Goal: Information Seeking & Learning: Compare options

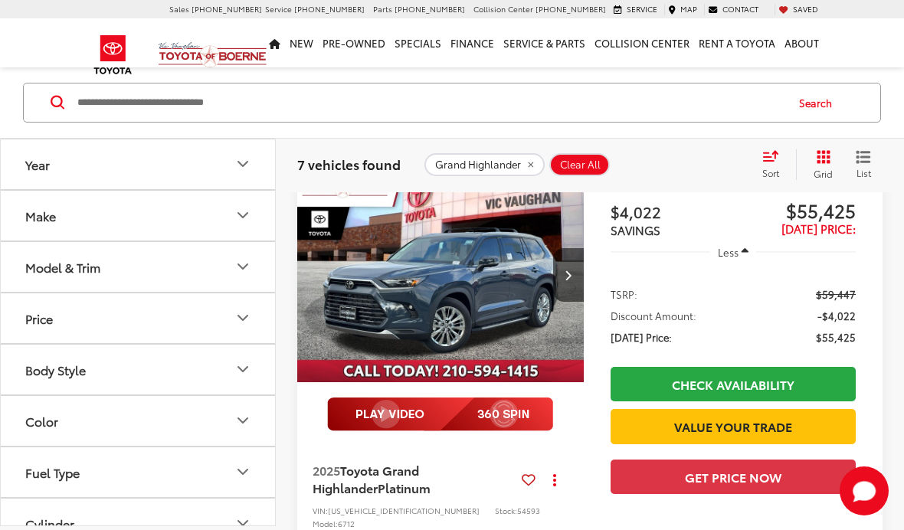
click at [228, 208] on button "Make" at bounding box center [139, 216] width 276 height 50
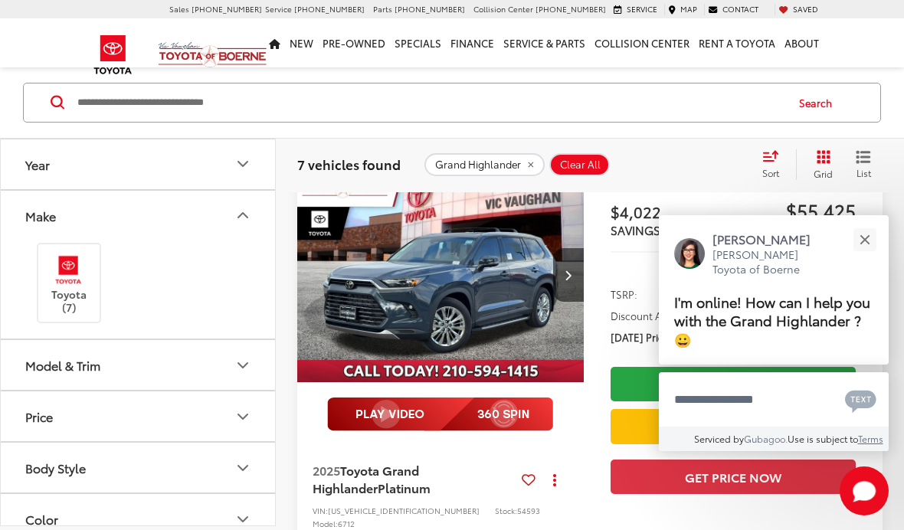
click at [257, 226] on button "Make" at bounding box center [139, 216] width 276 height 50
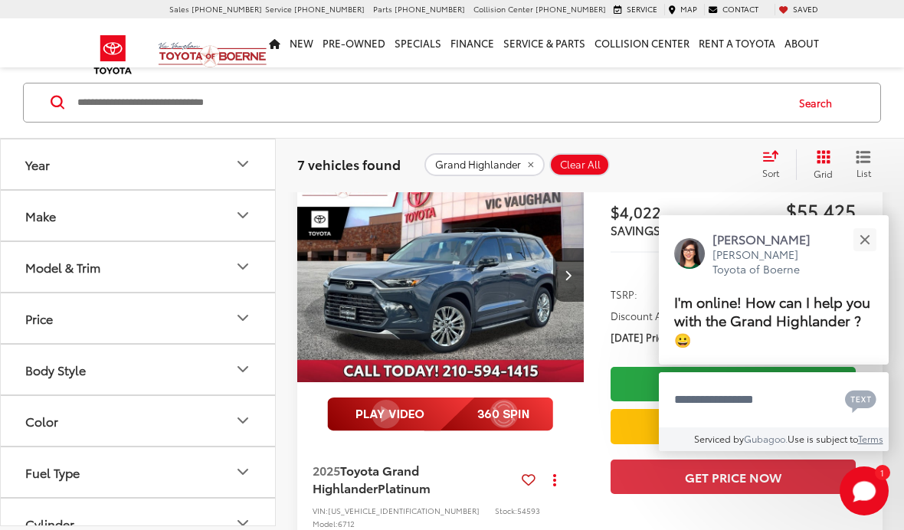
click at [241, 268] on icon "Model & Trim" at bounding box center [242, 267] width 9 height 5
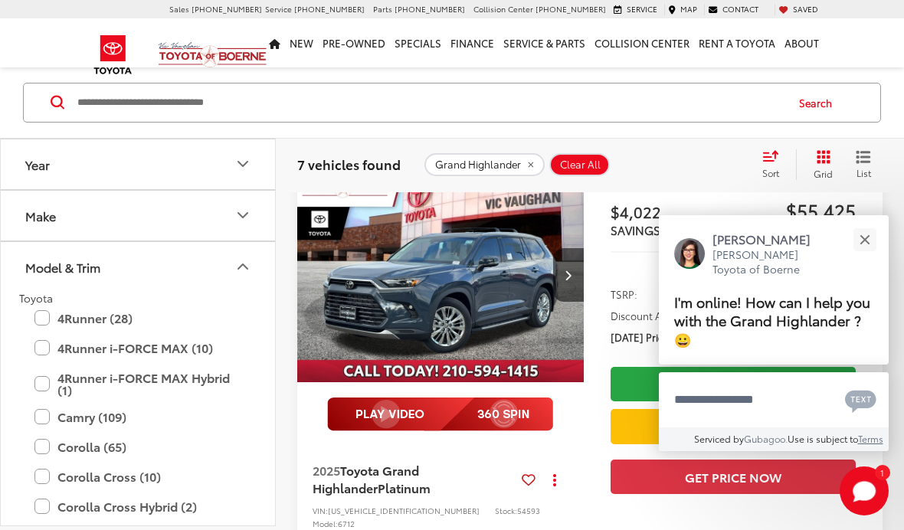
click at [858, 256] on button "Close" at bounding box center [864, 239] width 33 height 33
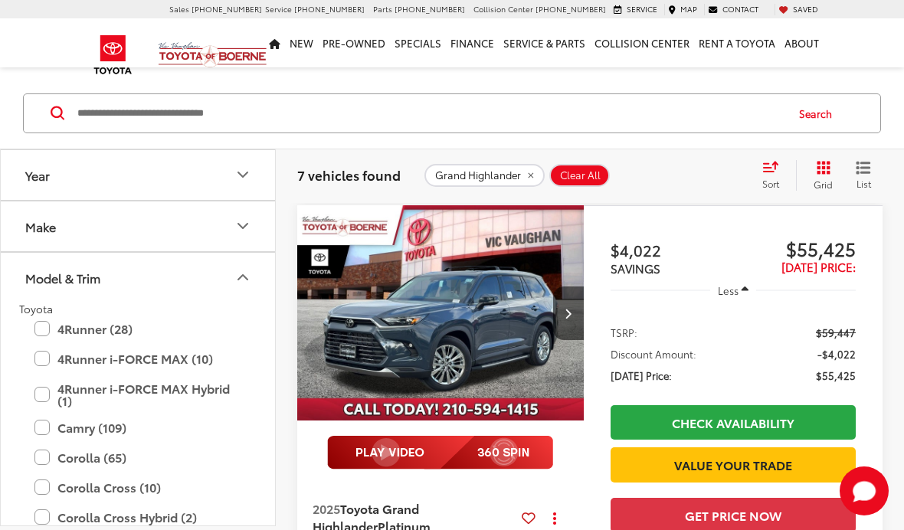
click at [449, 298] on img "2025 Toyota Grand Highlander Platinum 0" at bounding box center [441, 313] width 289 height 217
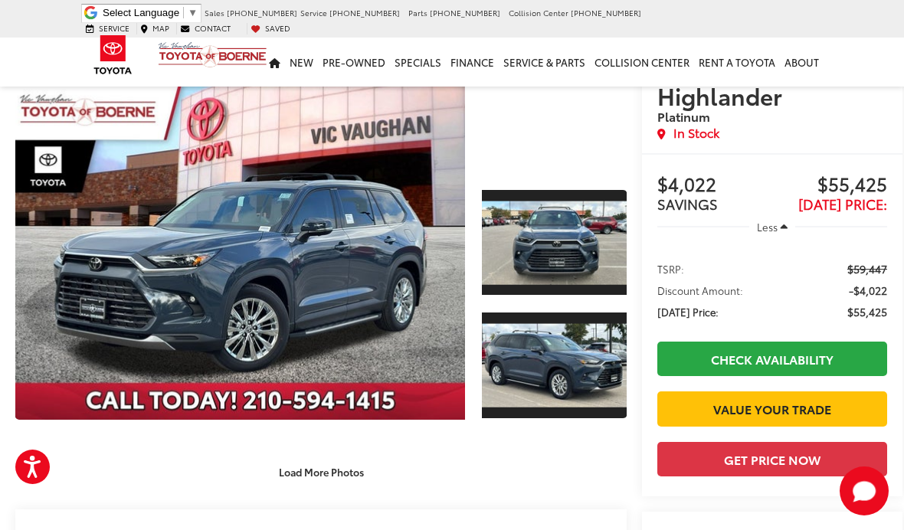
scroll to position [90, 0]
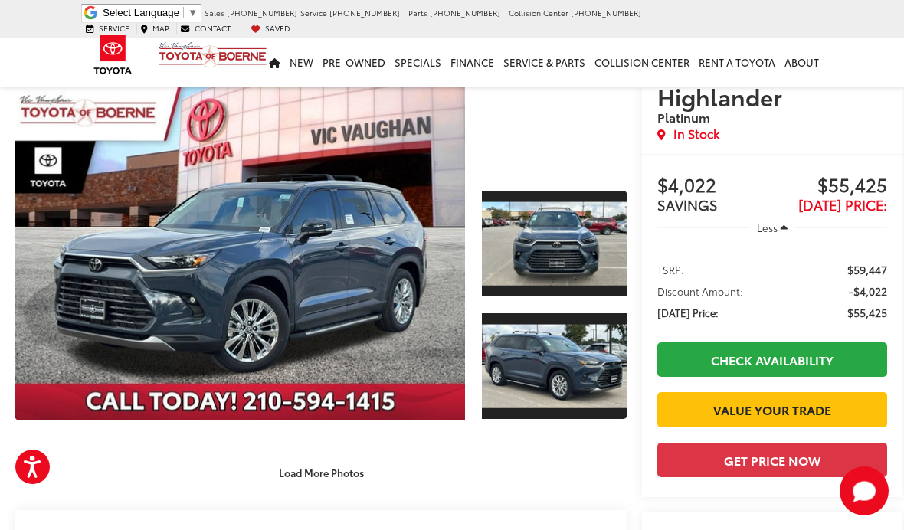
click at [547, 470] on div "Load More Photos" at bounding box center [321, 473] width 612 height 27
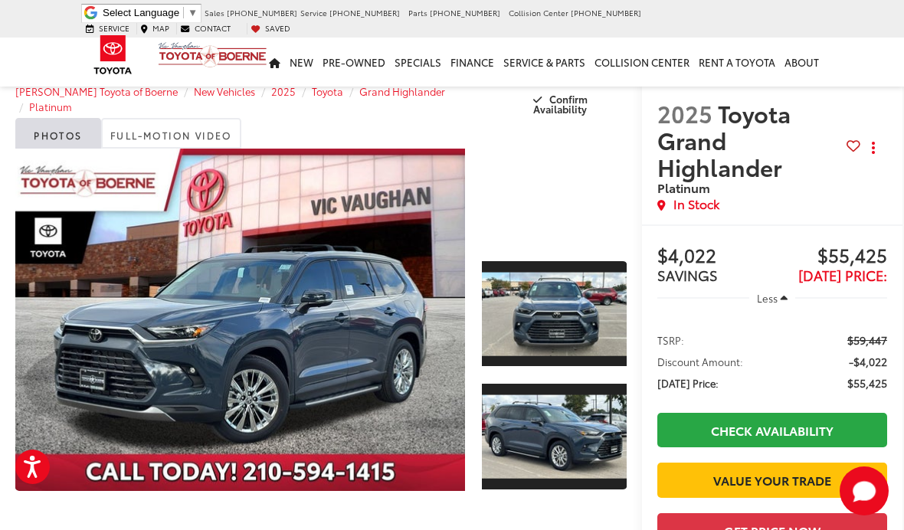
scroll to position [0, 0]
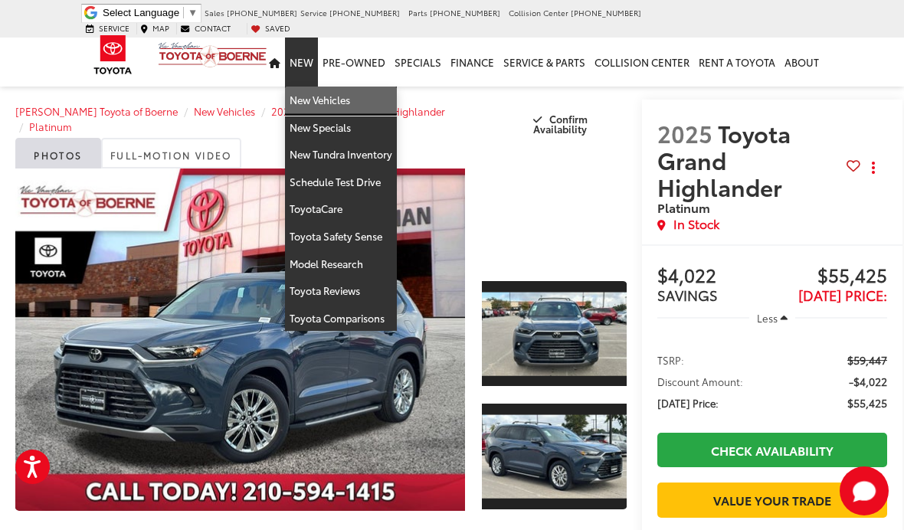
click at [355, 94] on link "New Vehicles" at bounding box center [341, 101] width 112 height 28
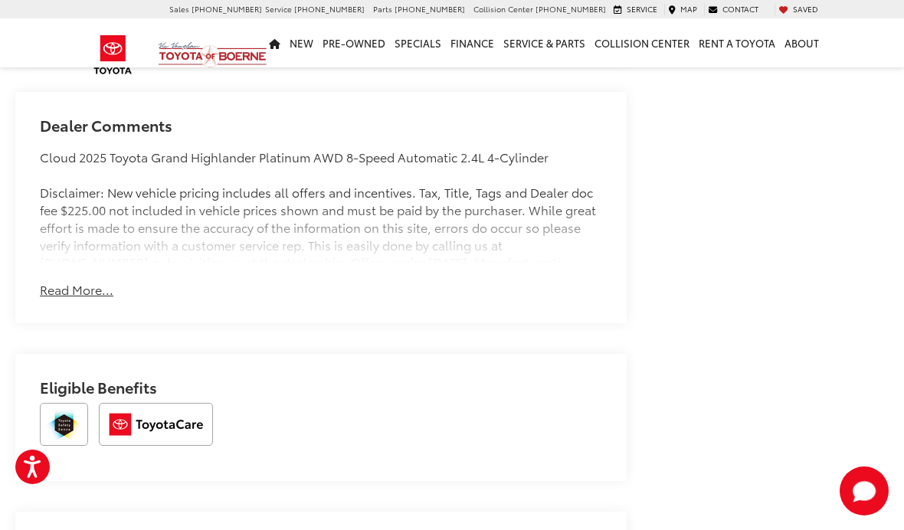
scroll to position [1266, 0]
click at [77, 280] on button "Read More..." at bounding box center [77, 289] width 74 height 18
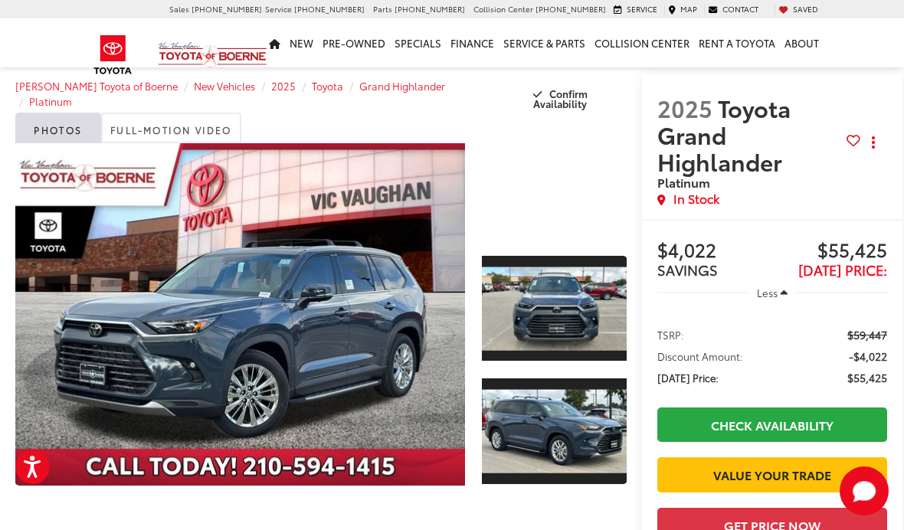
scroll to position [0, 0]
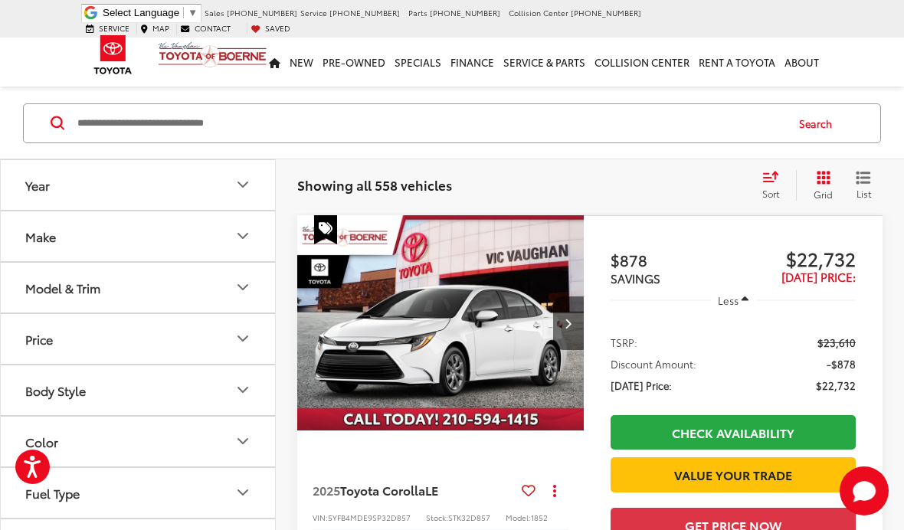
scroll to position [143, 0]
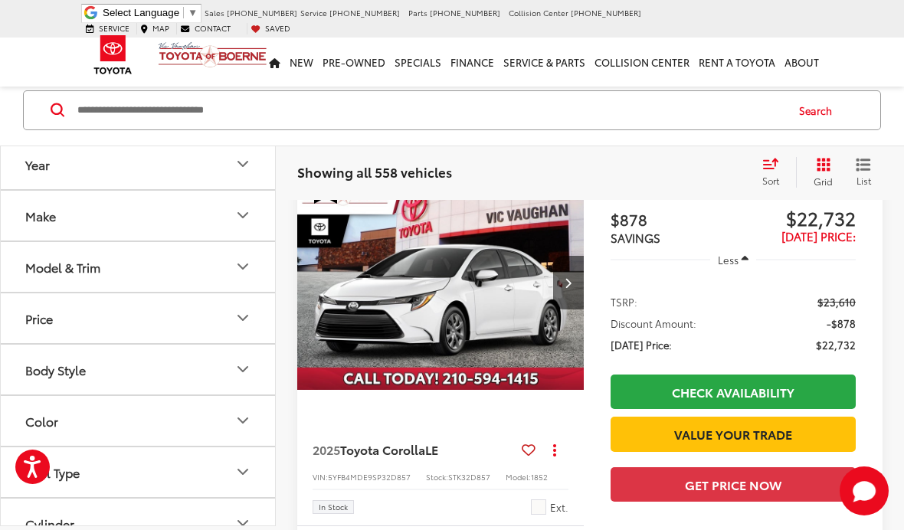
click at [242, 268] on icon "Model & Trim" at bounding box center [242, 267] width 9 height 5
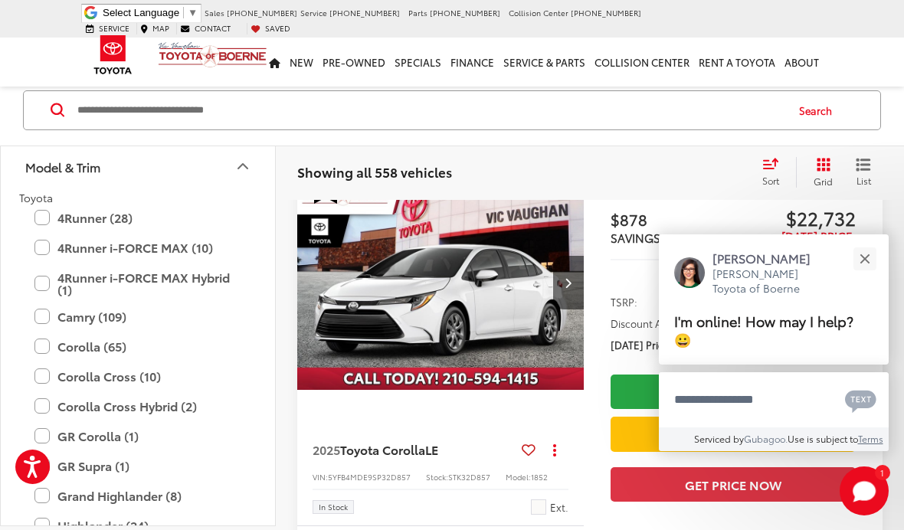
scroll to position [97, 0]
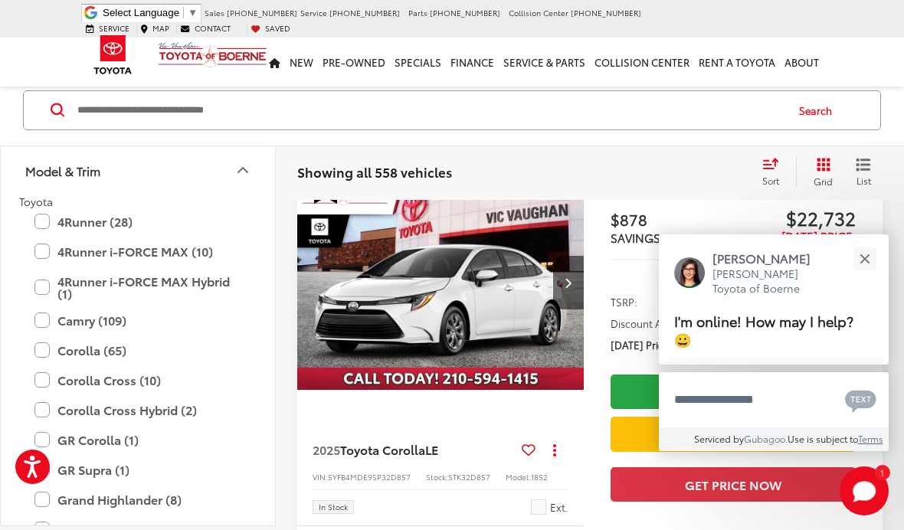
click at [54, 401] on label "Corolla Cross Hybrid (2)" at bounding box center [137, 410] width 207 height 27
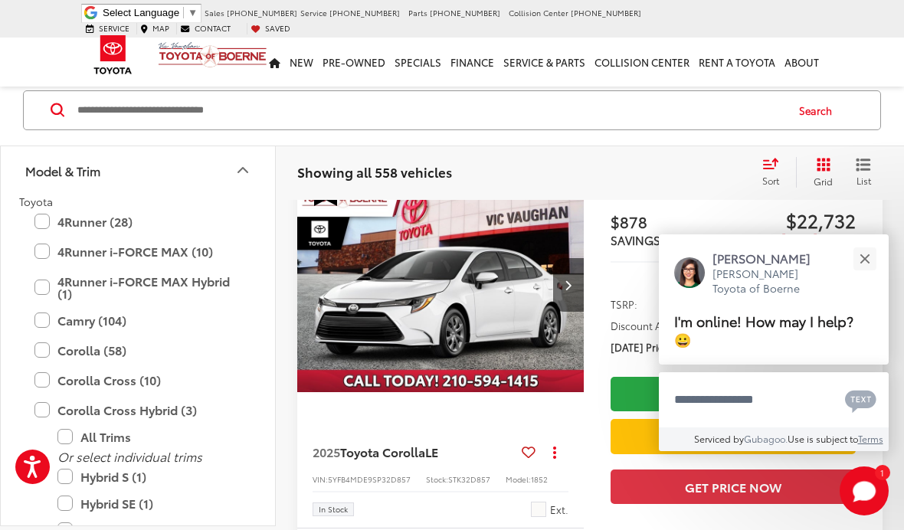
scroll to position [115, 0]
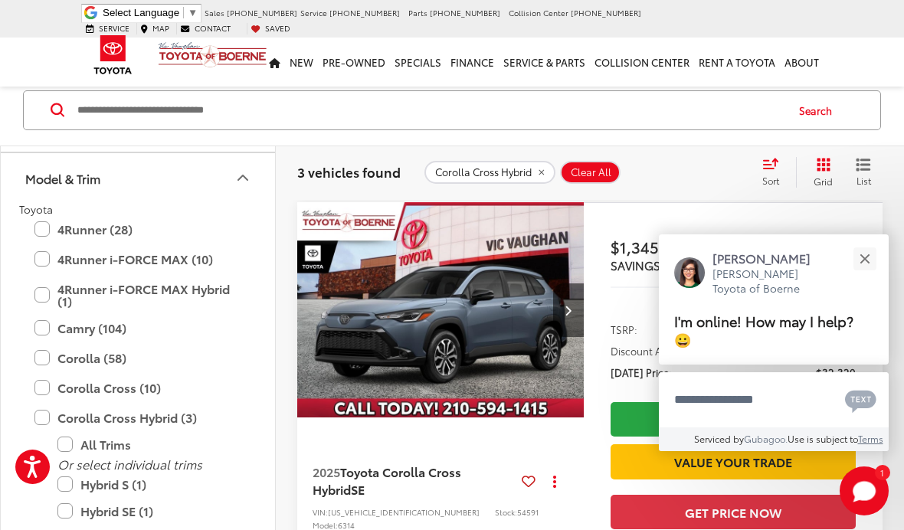
click at [862, 275] on button "Close" at bounding box center [864, 258] width 33 height 33
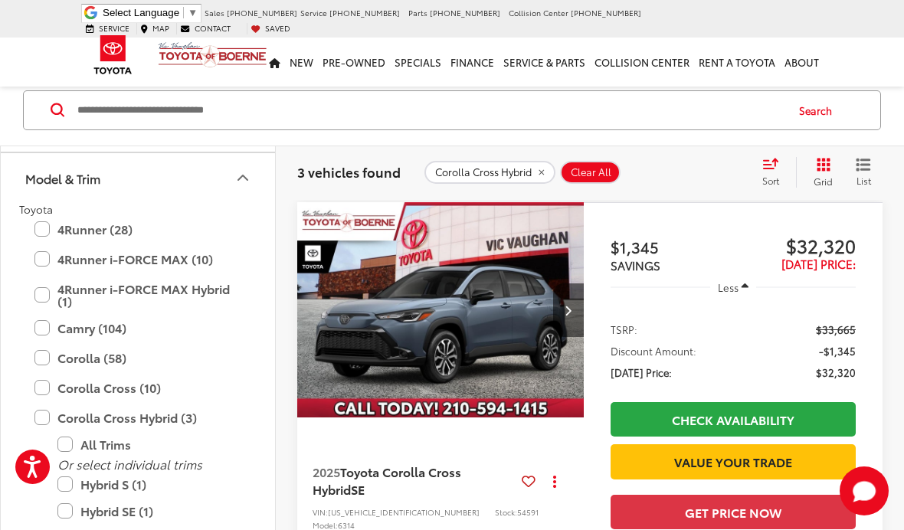
click at [36, 422] on label "Corolla Cross Hybrid (3)" at bounding box center [137, 418] width 207 height 27
